Goal: Information Seeking & Learning: Check status

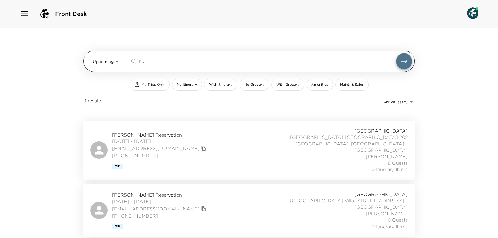
type input "h"
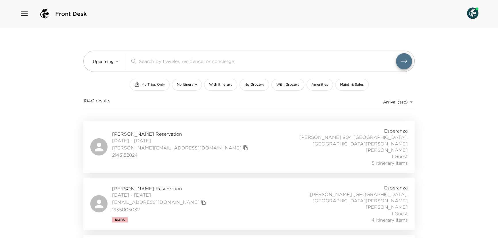
click at [147, 86] on span "My Trips Only" at bounding box center [152, 84] width 23 height 5
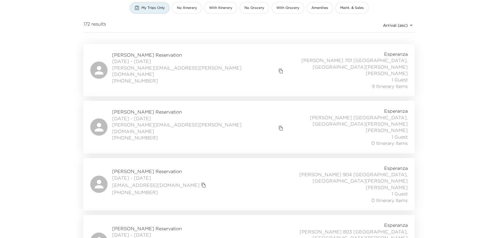
scroll to position [78, 0]
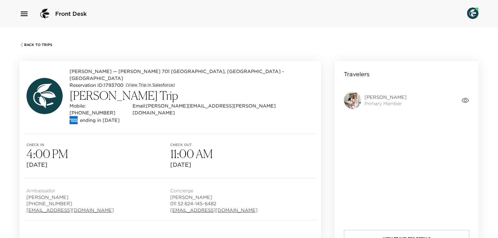
click at [28, 45] on span "Back To Trips" at bounding box center [38, 45] width 28 height 4
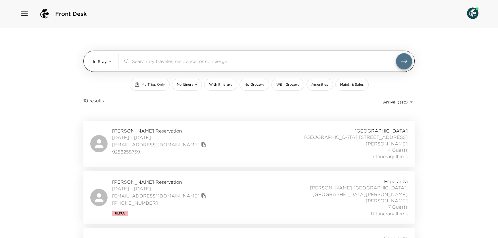
click at [106, 58] on body "Front Desk In Stay In-Stay ​ My Trips Only No Itinerary With Itinerary No Groce…" at bounding box center [249, 119] width 498 height 238
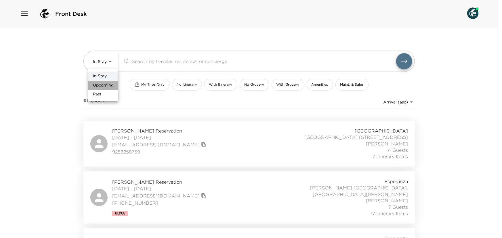
click at [102, 83] on span "Upcoming" at bounding box center [103, 86] width 21 height 6
type input "Upcoming"
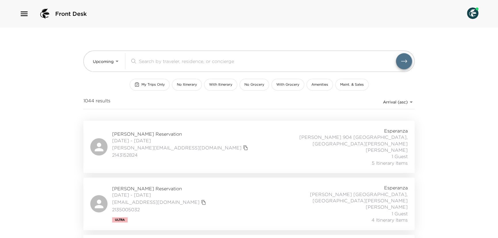
click at [137, 59] on div "​" at bounding box center [263, 61] width 266 height 7
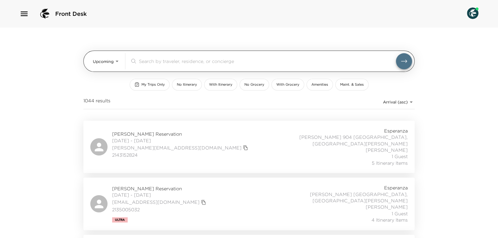
click at [156, 67] on div "​" at bounding box center [271, 61] width 282 height 16
click at [157, 60] on input "search" at bounding box center [267, 61] width 257 height 7
paste input "Marchetti"
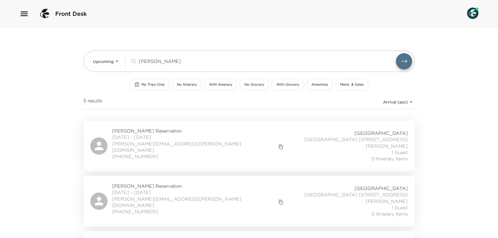
type input "Marchetti"
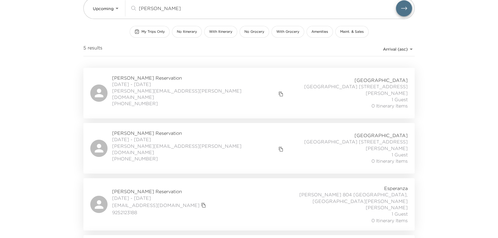
scroll to position [52, 0]
